Goal: Find specific page/section: Find specific page/section

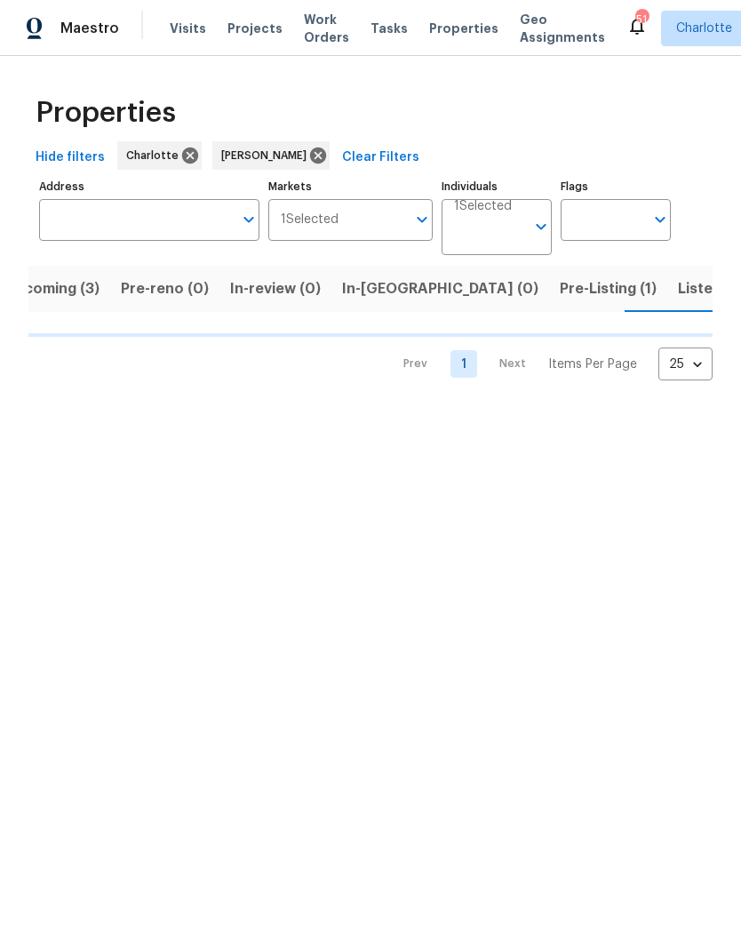
scroll to position [0, 35]
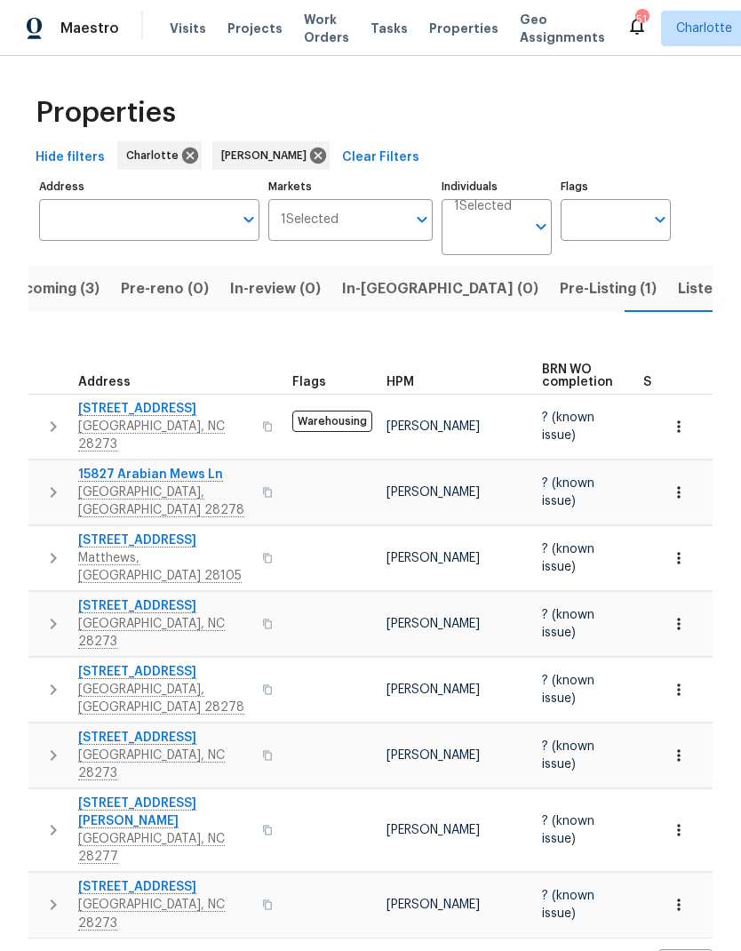
click at [560, 295] on span "Pre-Listing (1)" at bounding box center [608, 288] width 97 height 25
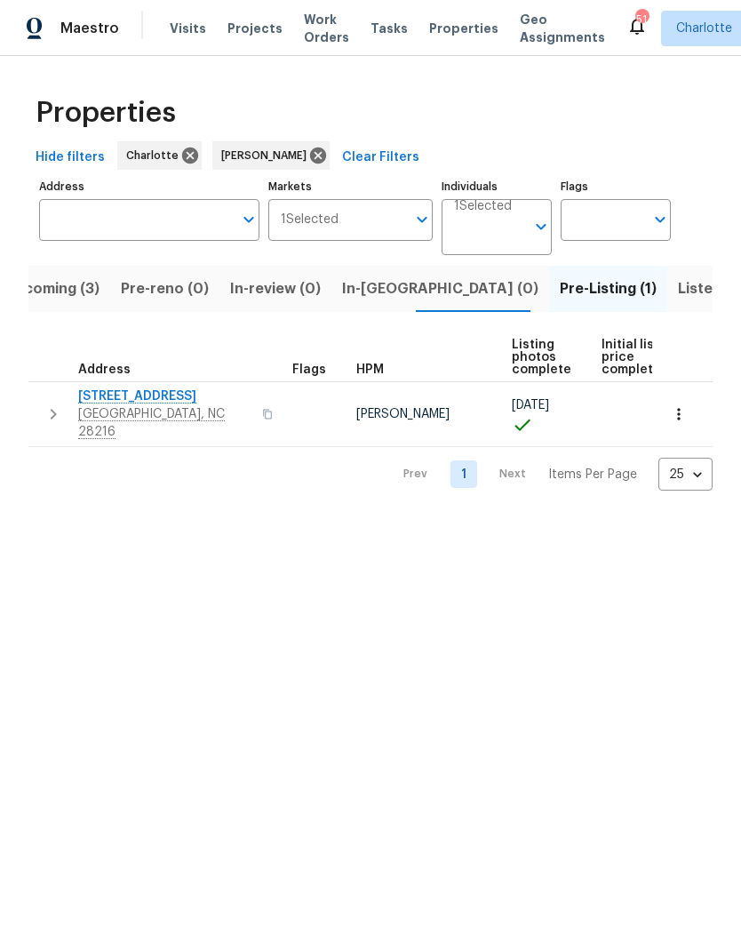
click at [57, 284] on span "Upcoming (3)" at bounding box center [51, 288] width 95 height 25
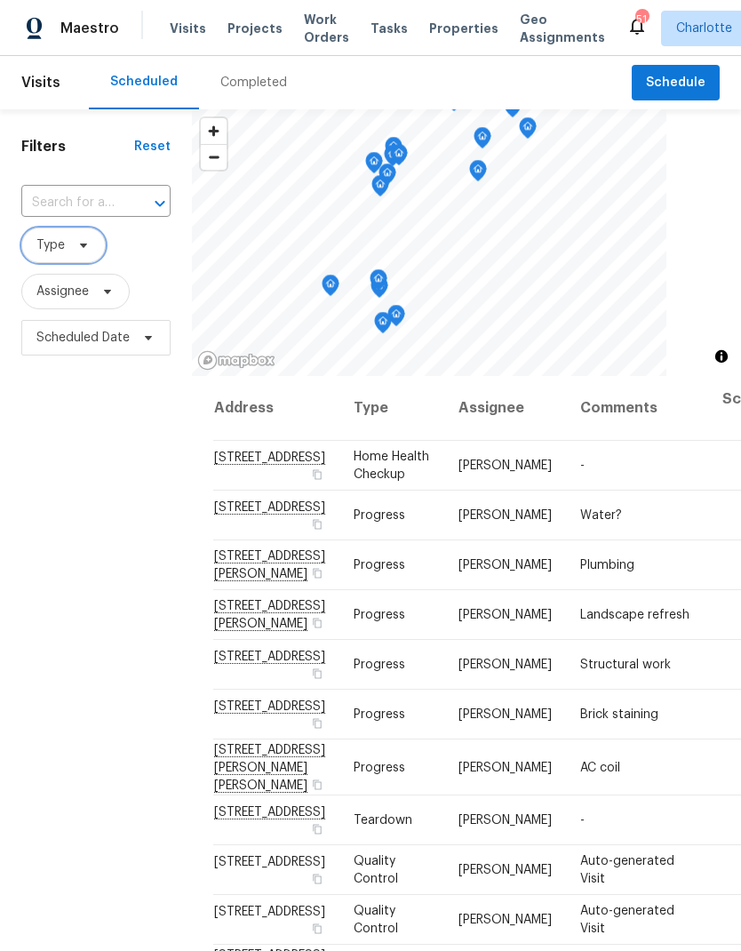
click at [93, 256] on span "Type" at bounding box center [63, 246] width 84 height 36
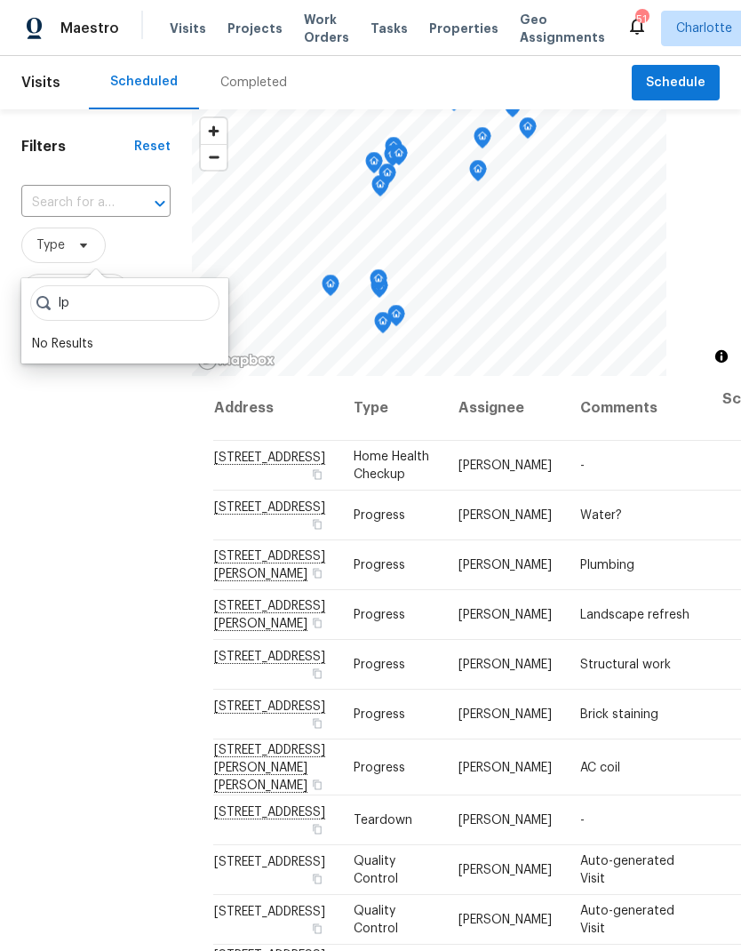
type input "I"
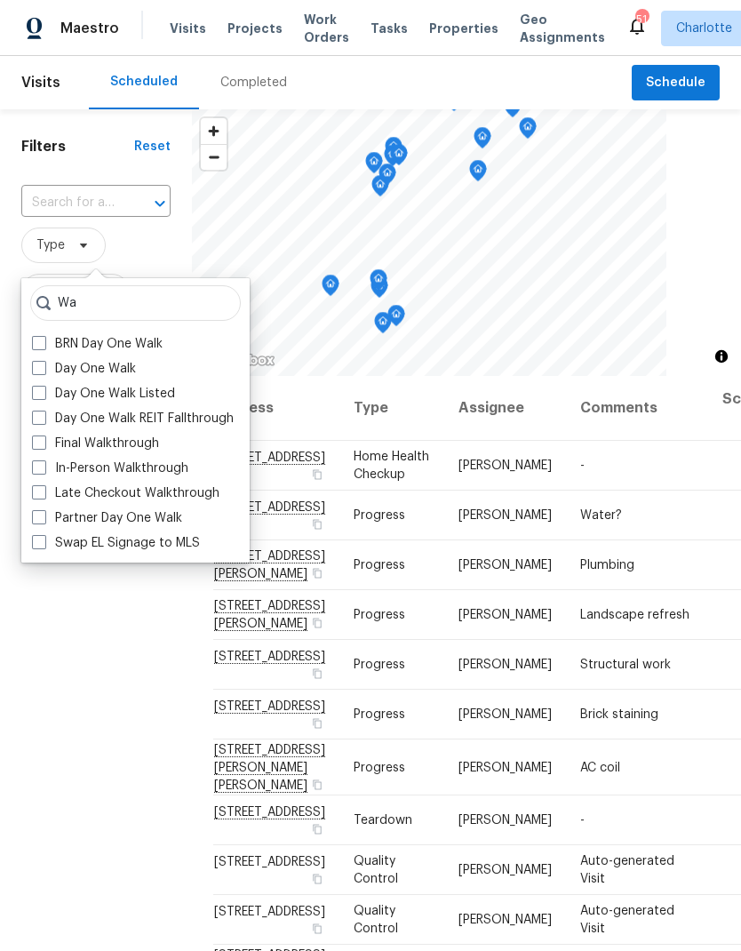
type input "Wa"
click at [41, 469] on span at bounding box center [39, 467] width 14 height 14
click at [41, 469] on input "In-Person Walkthrough" at bounding box center [38, 465] width 12 height 12
checkbox input "true"
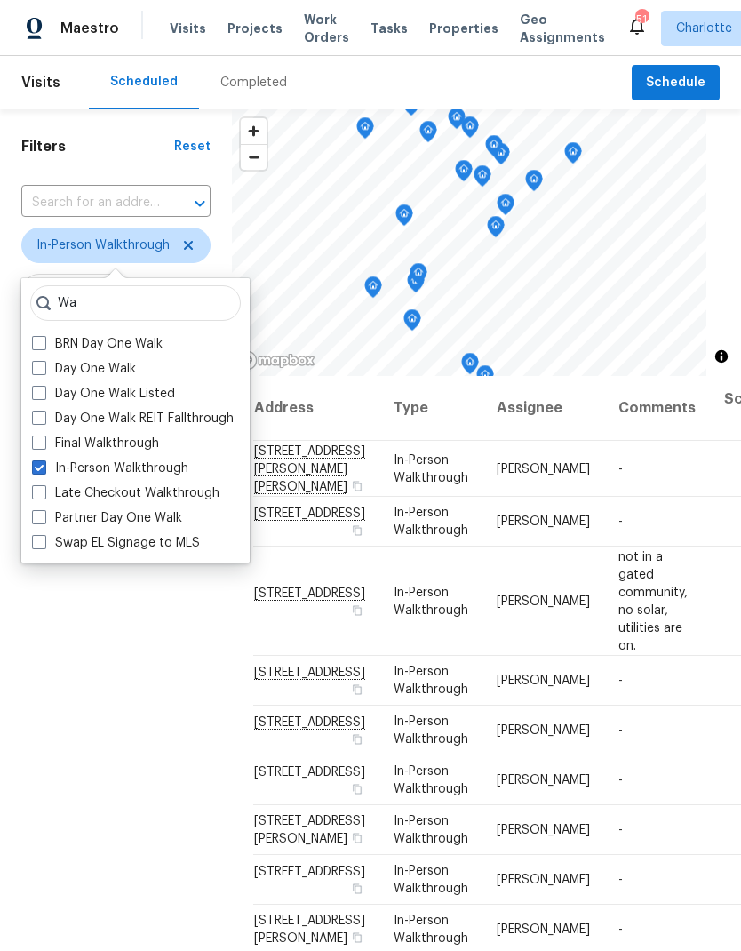
click at [76, 618] on div "Filters Reset ​ In-Person Walkthrough Assignee Scheduled Date" at bounding box center [116, 622] width 232 height 1027
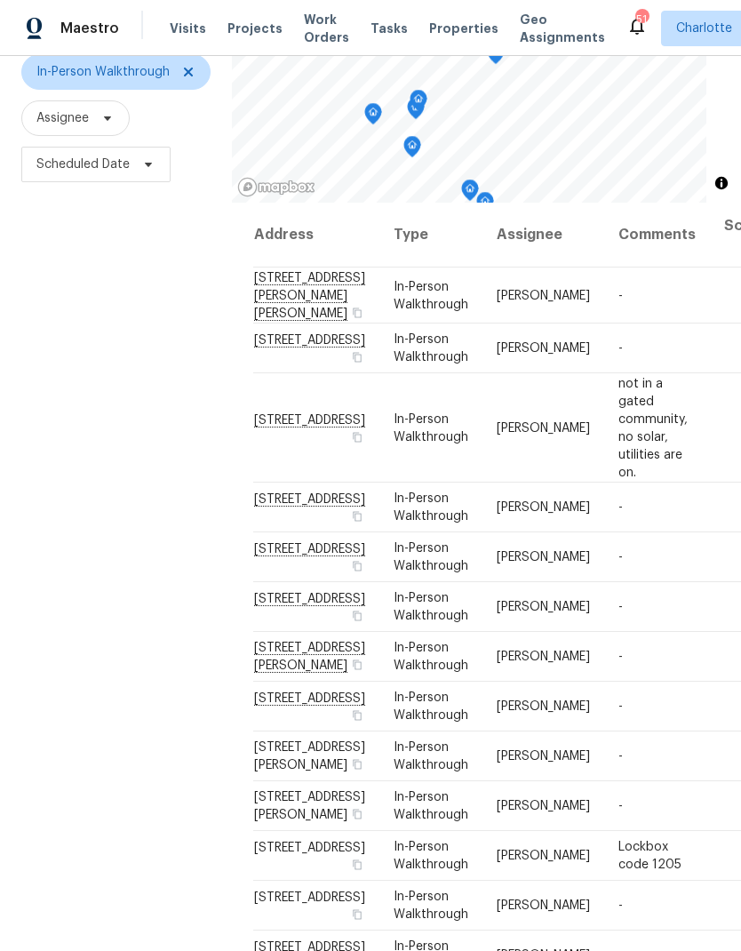
scroll to position [172, 0]
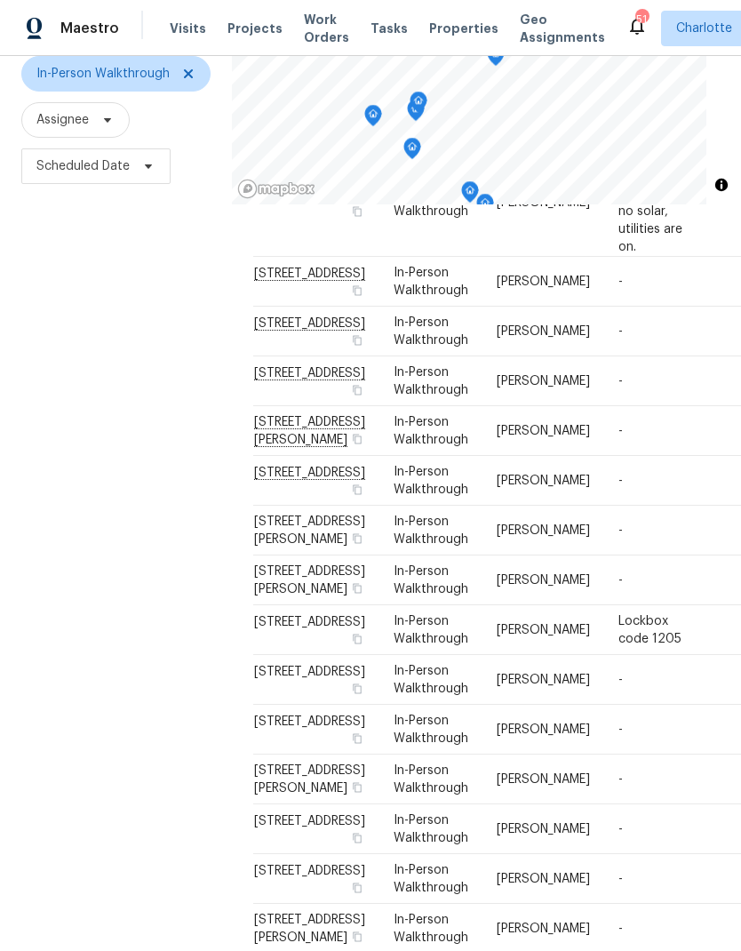
click at [90, 547] on div "Filters Reset ​ In-Person Walkthrough Assignee Scheduled Date" at bounding box center [116, 451] width 232 height 1027
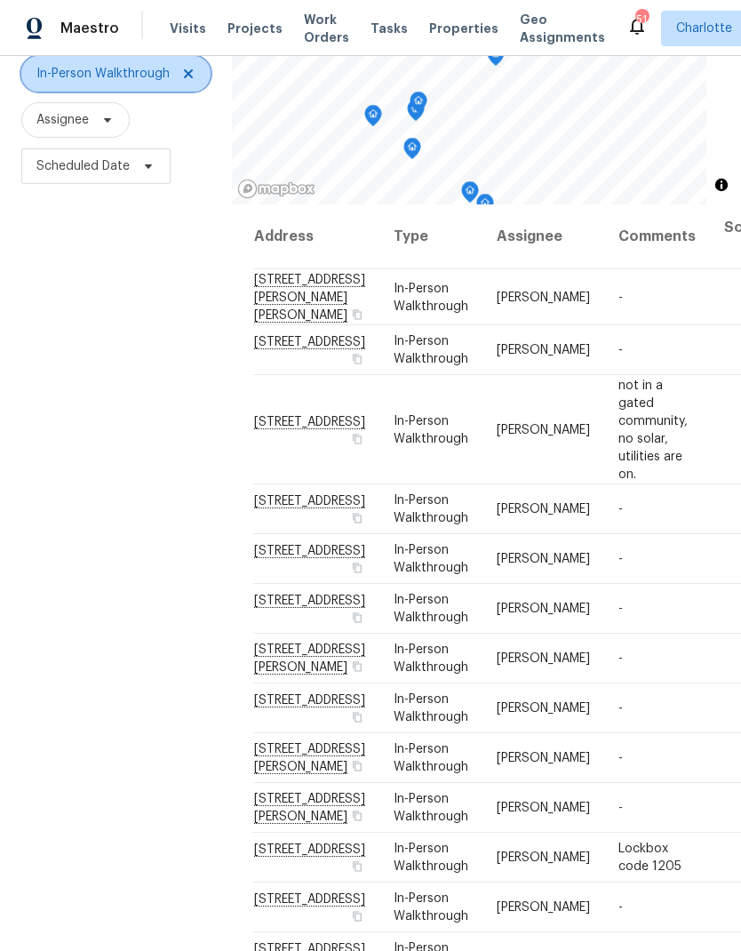
click at [187, 67] on icon at bounding box center [188, 74] width 14 height 14
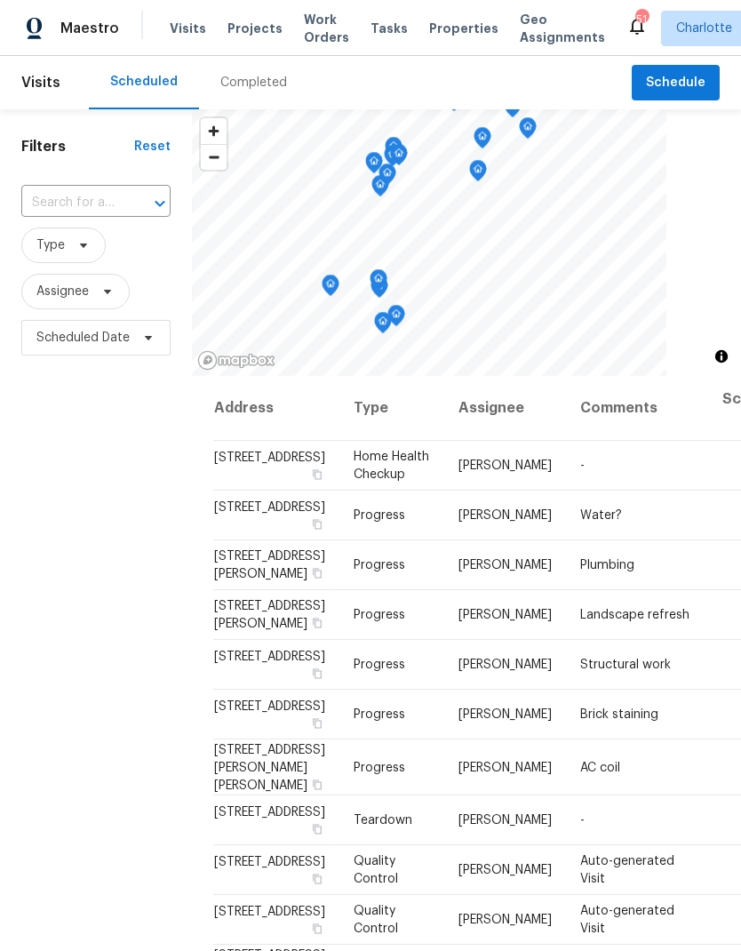
click at [85, 490] on div "Filters Reset ​ Type Assignee Scheduled Date" at bounding box center [96, 622] width 192 height 1027
